Goal: Information Seeking & Learning: Learn about a topic

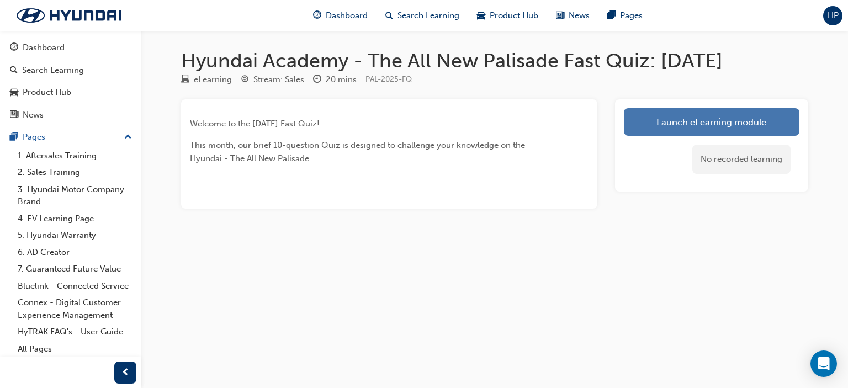
click at [689, 115] on link "Launch eLearning module" at bounding box center [711, 122] width 175 height 28
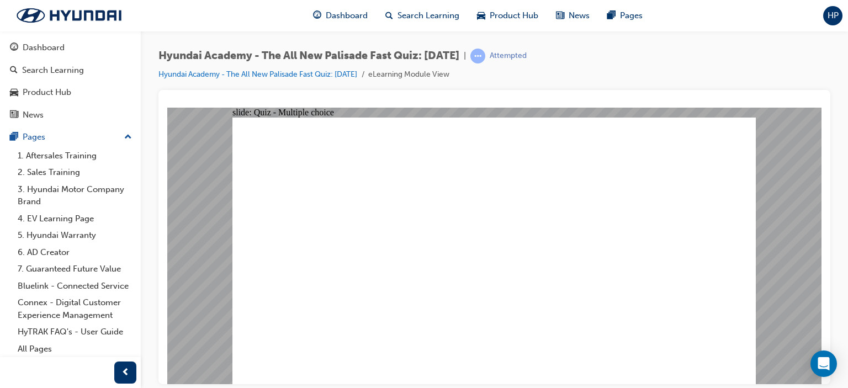
radio input "true"
drag, startPoint x: 697, startPoint y: 374, endPoint x: 695, endPoint y: 360, distance: 13.9
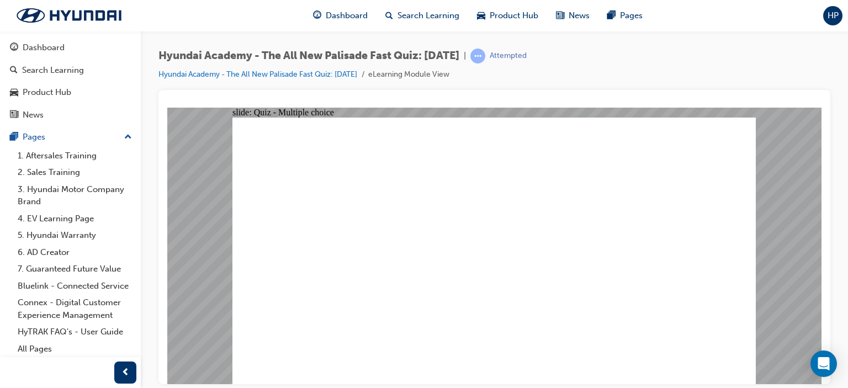
radio input "true"
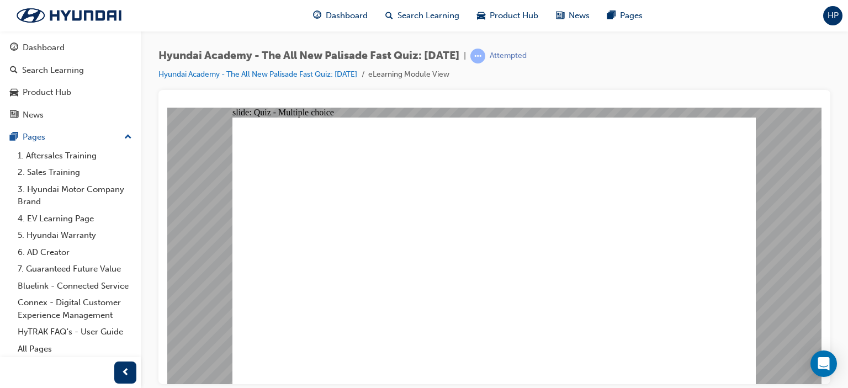
radio input "false"
radio input "true"
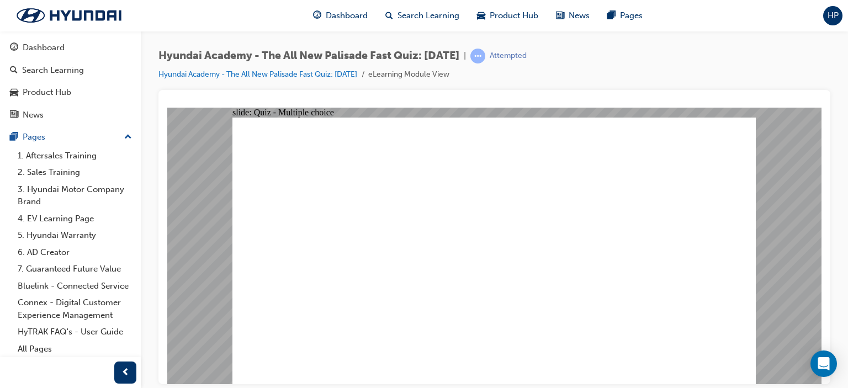
radio input "true"
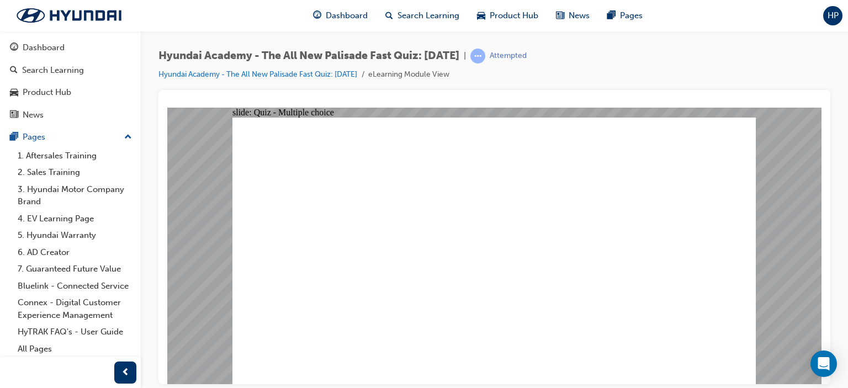
checkbox input "true"
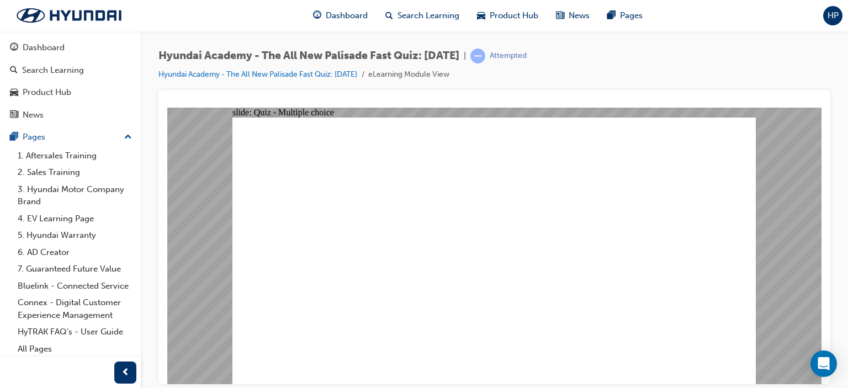
checkbox input "true"
radio input "true"
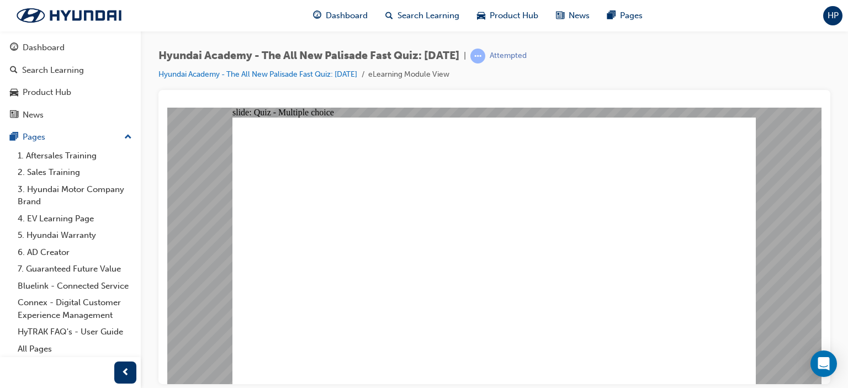
radio input "true"
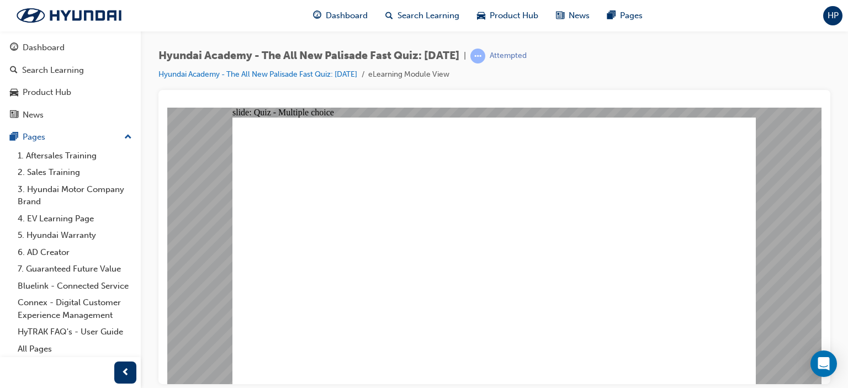
checkbox input "true"
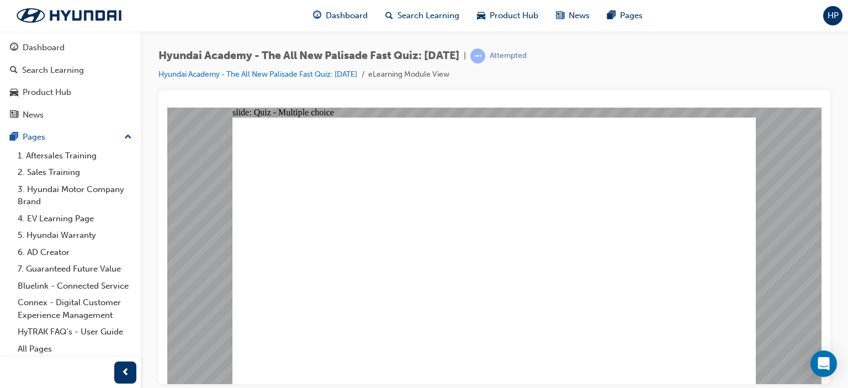
checkbox input "true"
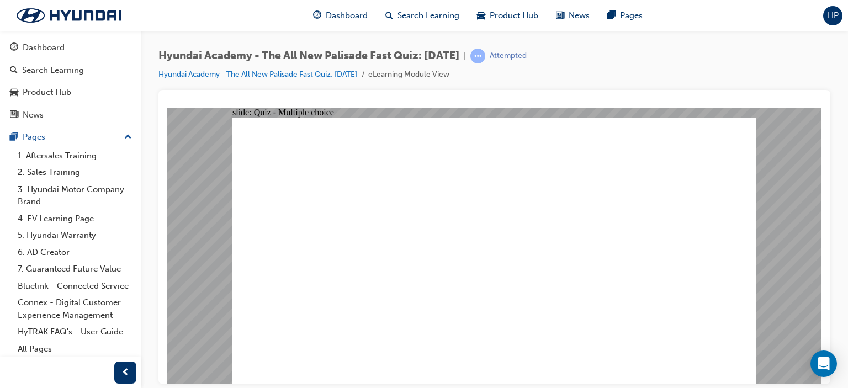
checkbox input "true"
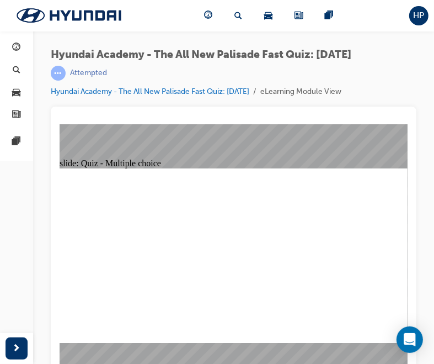
radio input "true"
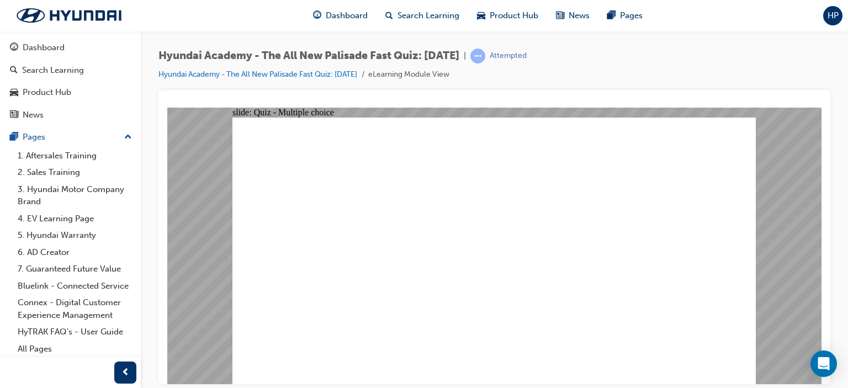
radio input "true"
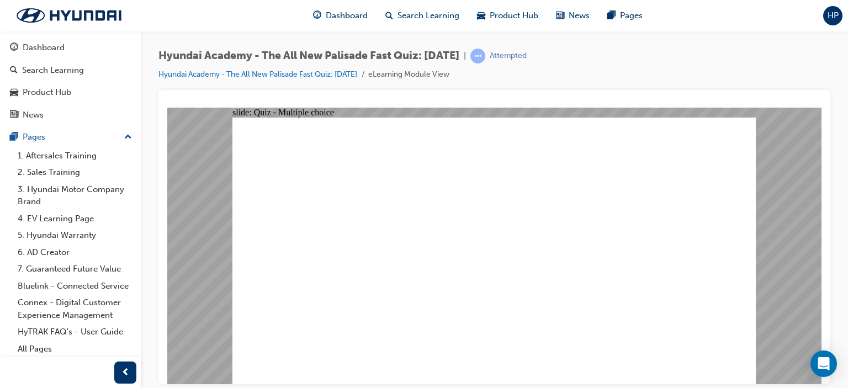
radio input "true"
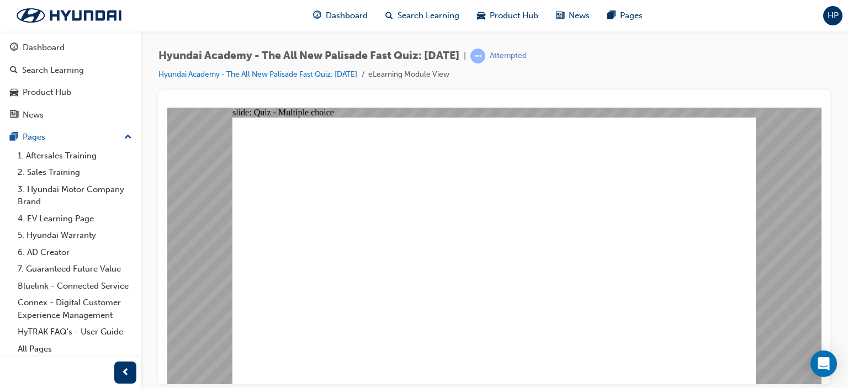
radio input "true"
